Goal: Navigation & Orientation: Find specific page/section

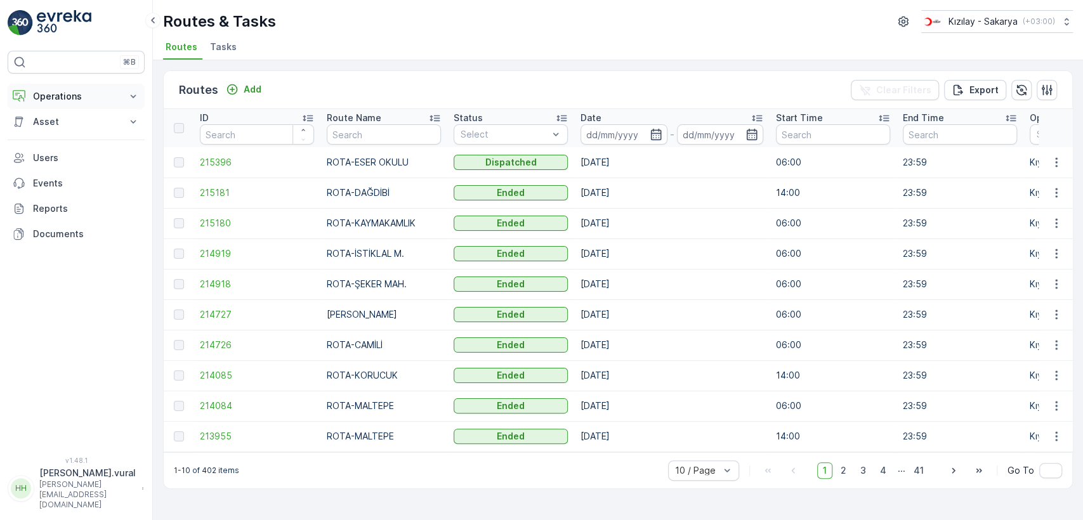
click at [91, 97] on p "Operations" at bounding box center [76, 96] width 86 height 13
click at [77, 171] on link "Cockpit" at bounding box center [85, 171] width 117 height 18
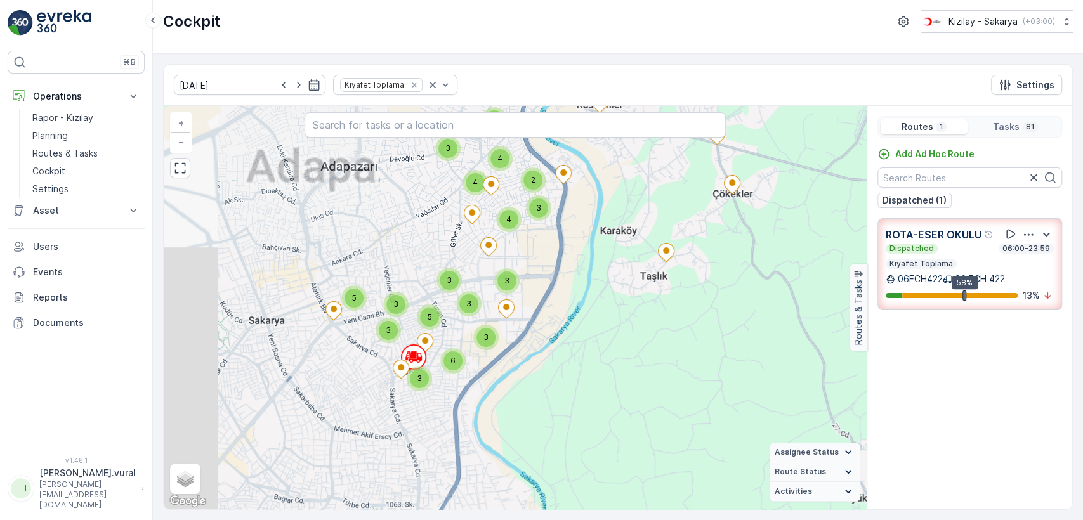
drag, startPoint x: 363, startPoint y: 394, endPoint x: 446, endPoint y: 370, distance: 86.4
click at [487, 388] on div "3 3 4 4 3 3 2 4 3 5 3 6 3 3 3 3 5 + − Satellite Roadmap Terrain Hybrid Leaflet …" at bounding box center [515, 308] width 703 height 404
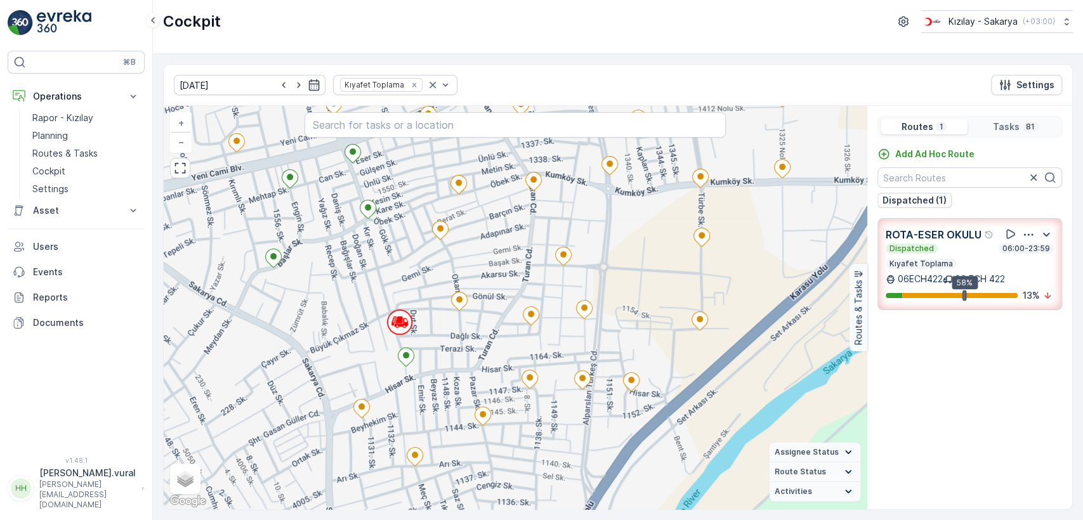
drag, startPoint x: 470, startPoint y: 351, endPoint x: 484, endPoint y: 359, distance: 15.9
click at [484, 359] on div "+ − Satellite Roadmap Terrain Hybrid Leaflet Keyboard shortcuts Map Data Map da…" at bounding box center [515, 308] width 703 height 404
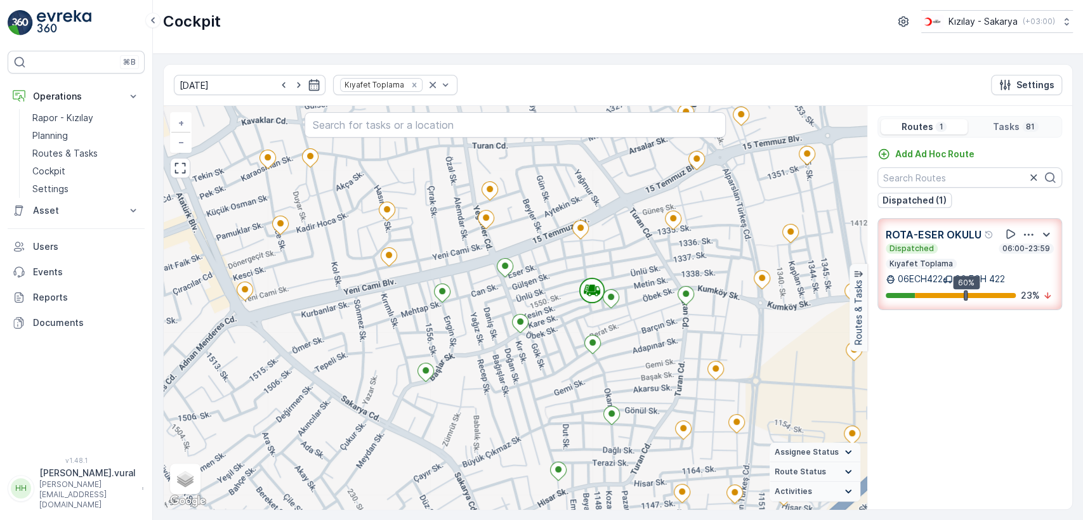
drag, startPoint x: 665, startPoint y: 329, endPoint x: 640, endPoint y: 341, distance: 27.5
click at [640, 341] on div "+ − Satellite Roadmap Terrain Hybrid Leaflet Keyboard shortcuts Map Data Map da…" at bounding box center [515, 308] width 703 height 404
